Goal: Task Accomplishment & Management: Use online tool/utility

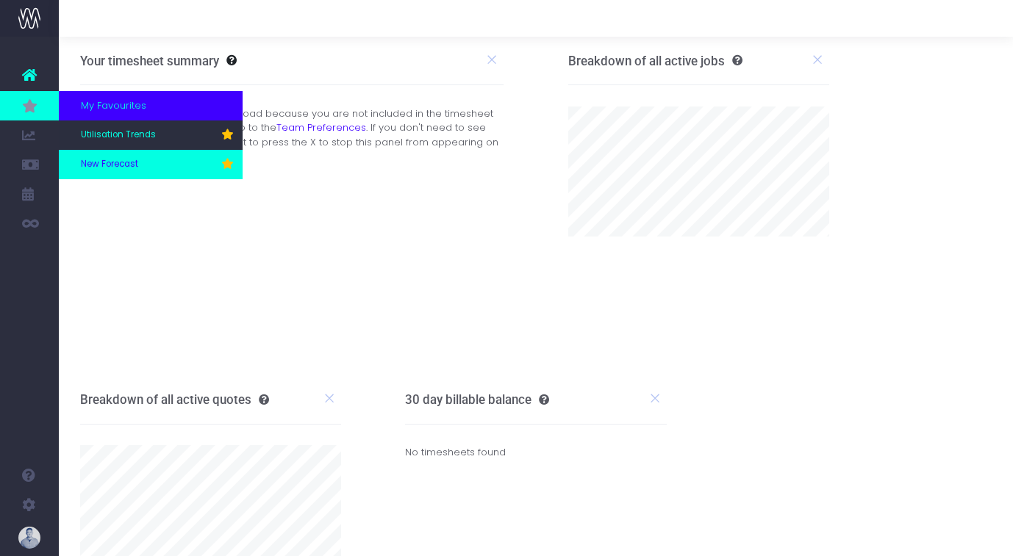
click at [103, 154] on link "New Forecast" at bounding box center [151, 164] width 184 height 29
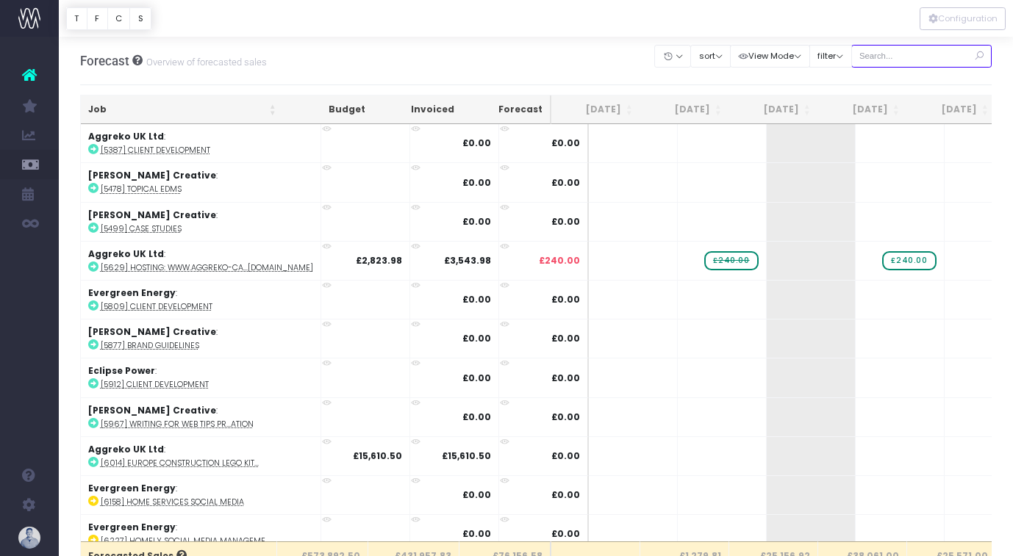
click at [916, 62] on input "text" at bounding box center [921, 56] width 141 height 23
type input "confirmed"
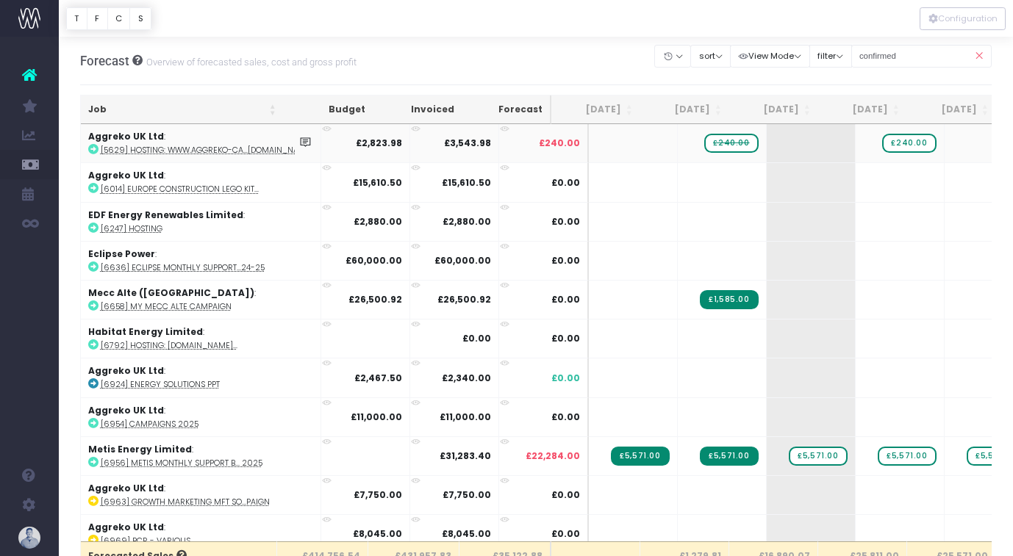
click at [150, 154] on abbr "[5629] Hosting: www.aggreko-ca...[DOMAIN_NAME]" at bounding box center [207, 150] width 212 height 11
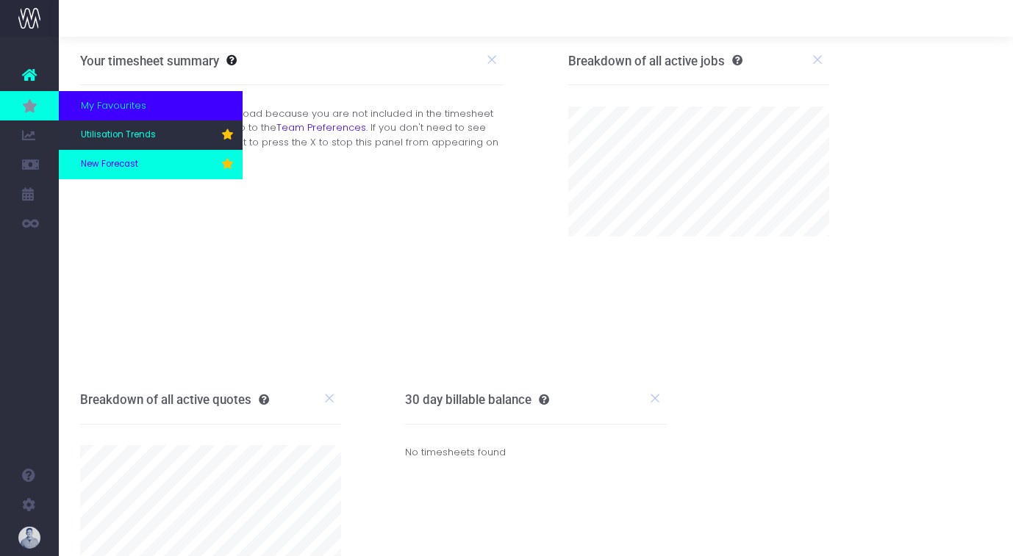
click at [107, 165] on span "New Forecast" at bounding box center [109, 164] width 57 height 13
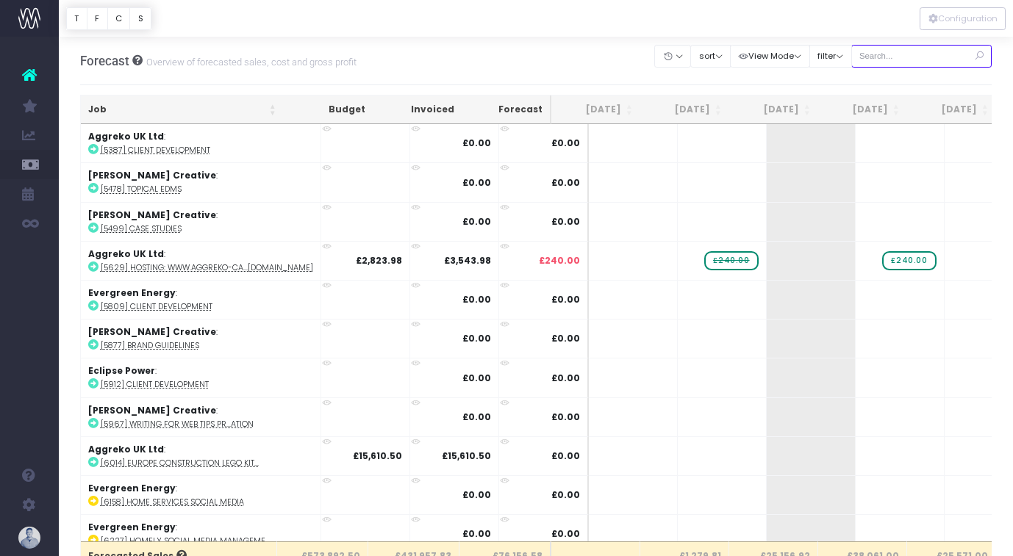
click at [899, 56] on input "text" at bounding box center [921, 56] width 141 height 23
type input "confirmed"
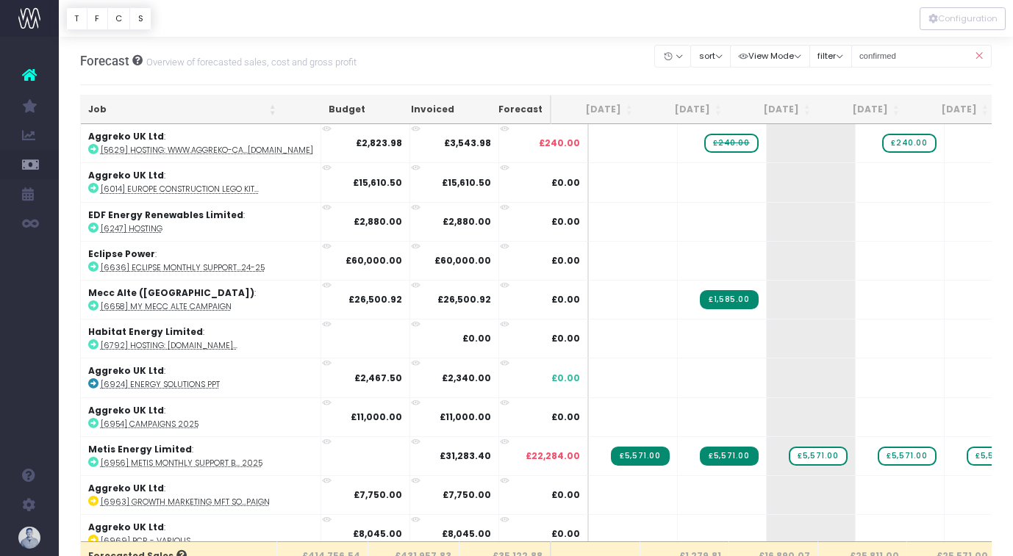
click at [156, 114] on th "Job" at bounding box center [182, 110] width 203 height 29
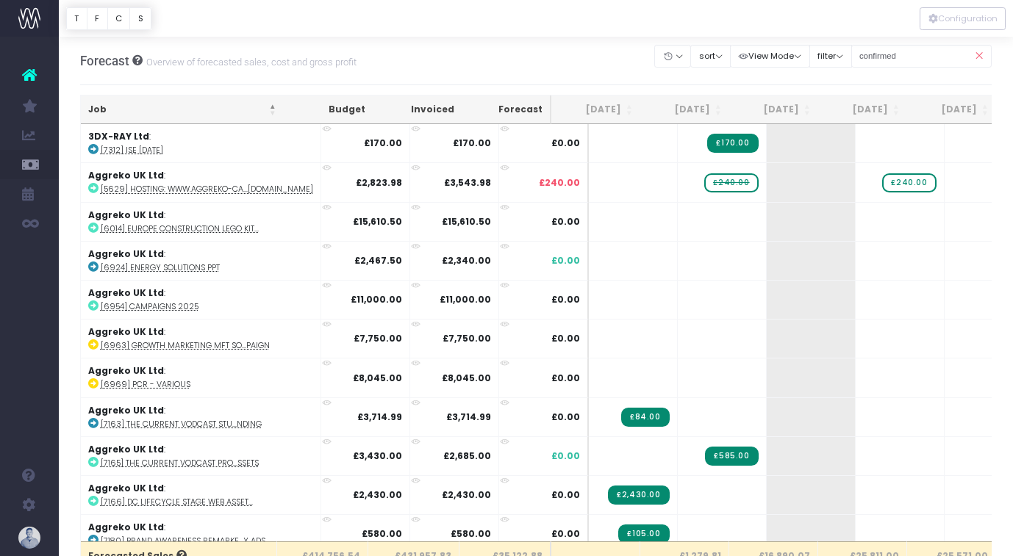
click at [156, 114] on th "Job" at bounding box center [182, 110] width 203 height 29
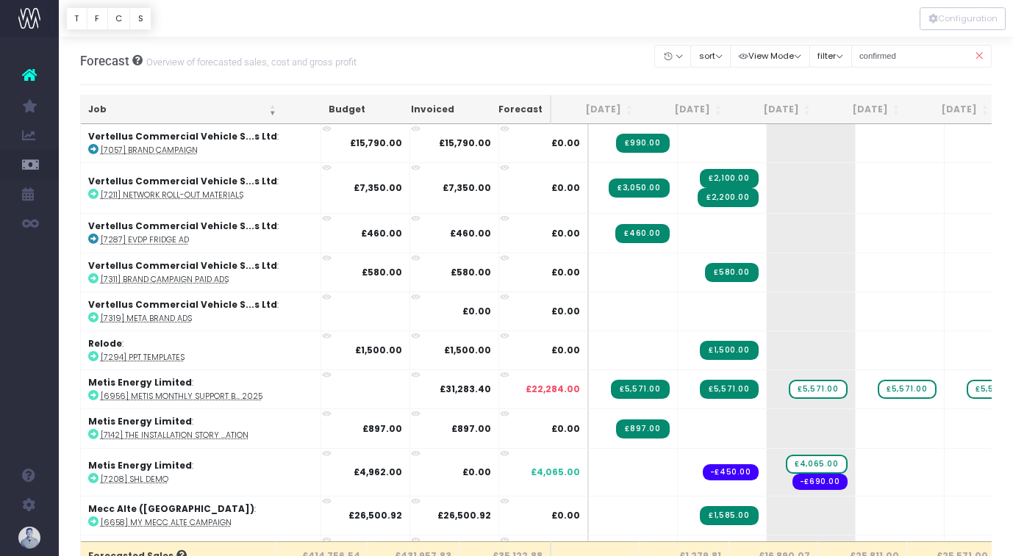
click at [156, 114] on th "Job" at bounding box center [182, 110] width 203 height 29
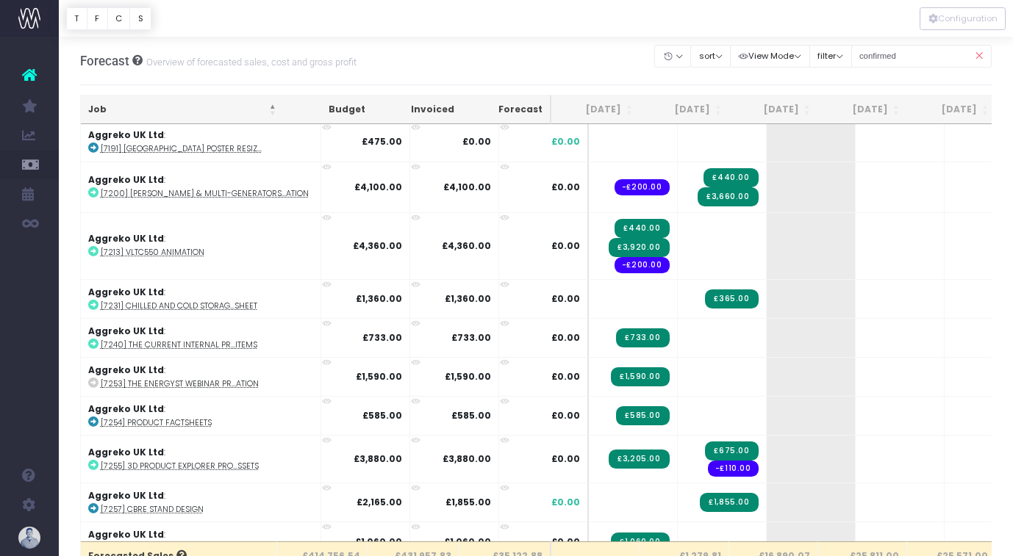
scroll to position [421, 0]
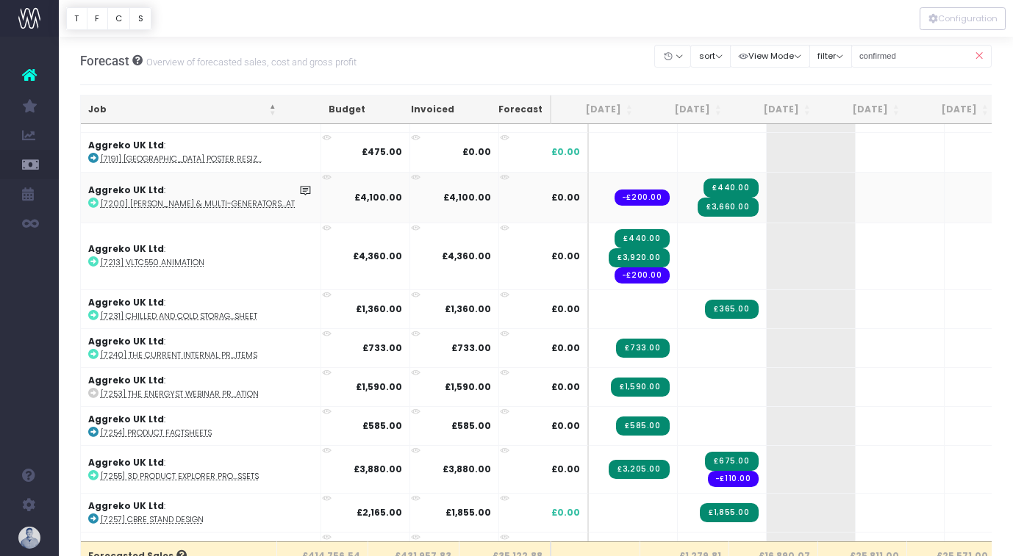
click at [245, 201] on abbr "[7200] [PERSON_NAME] & Multi-Generators...ation" at bounding box center [205, 203] width 208 height 11
click at [195, 259] on abbr "[7213] VLTC550 Animation" at bounding box center [153, 262] width 104 height 11
